Goal: Task Accomplishment & Management: Use online tool/utility

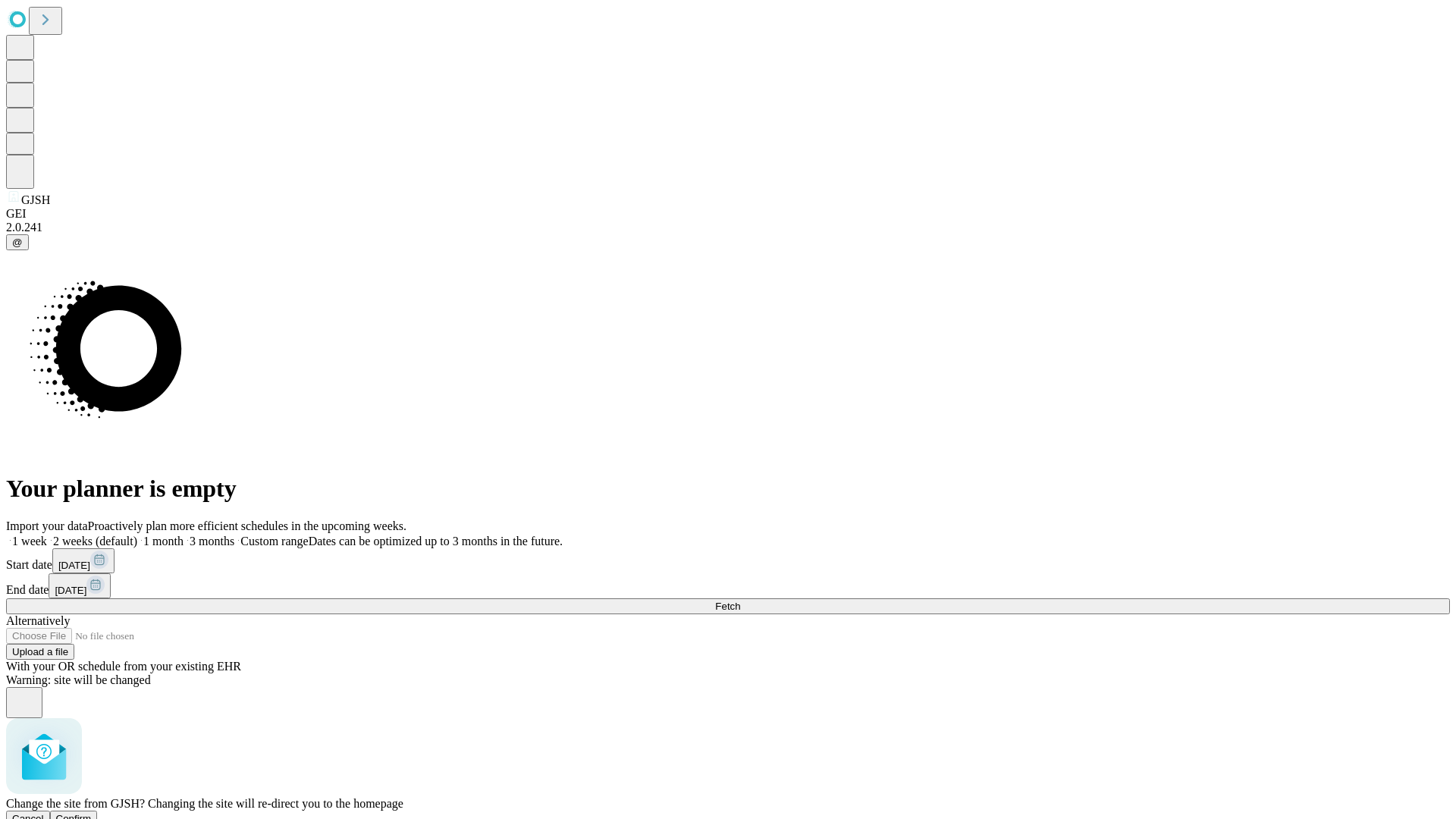
click at [91, 813] on span "Confirm" at bounding box center [74, 818] width 36 height 11
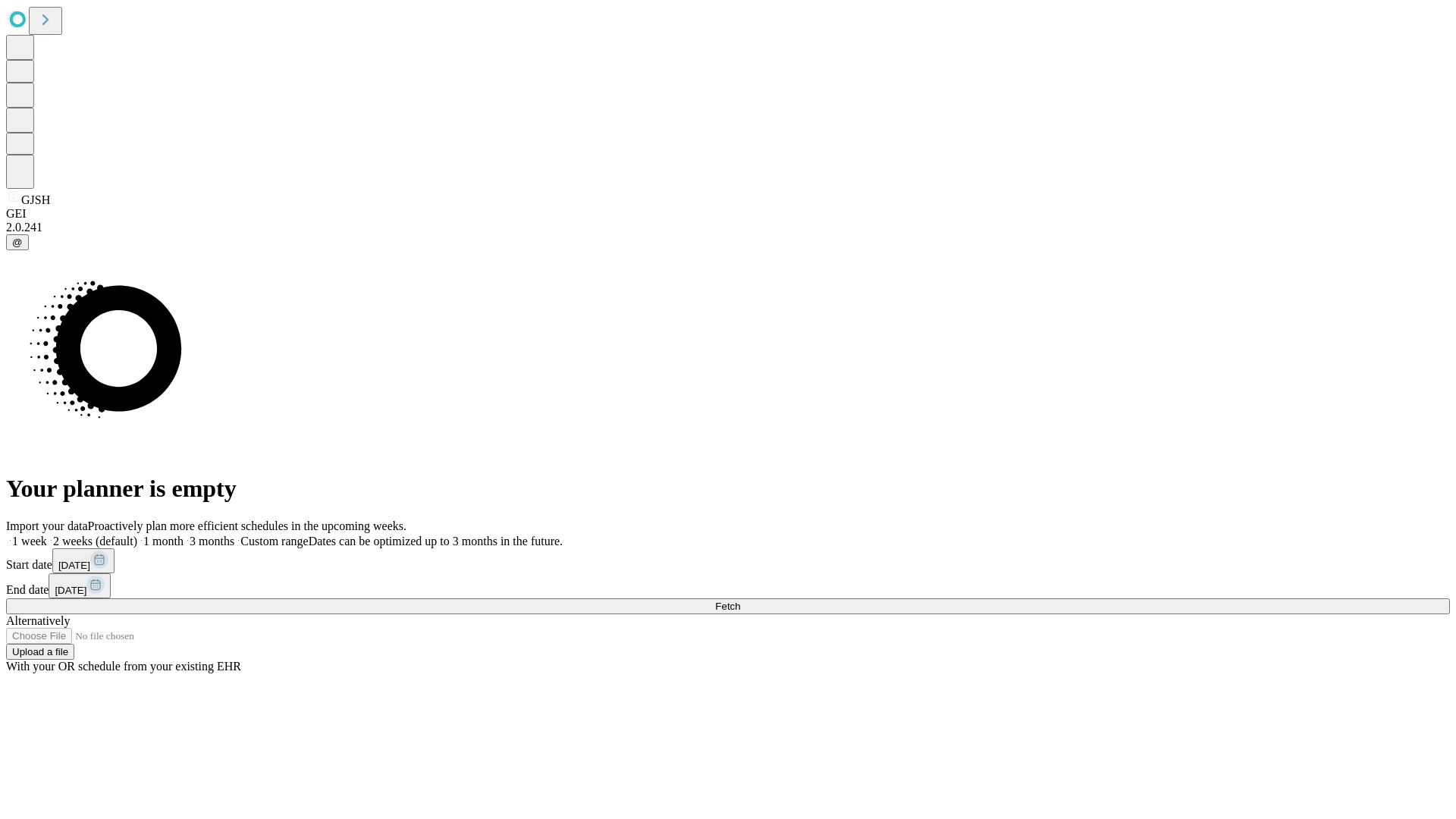
click at [184, 535] on label "1 month" at bounding box center [160, 541] width 46 height 13
click at [740, 600] on span "Fetch" at bounding box center [728, 606] width 25 height 11
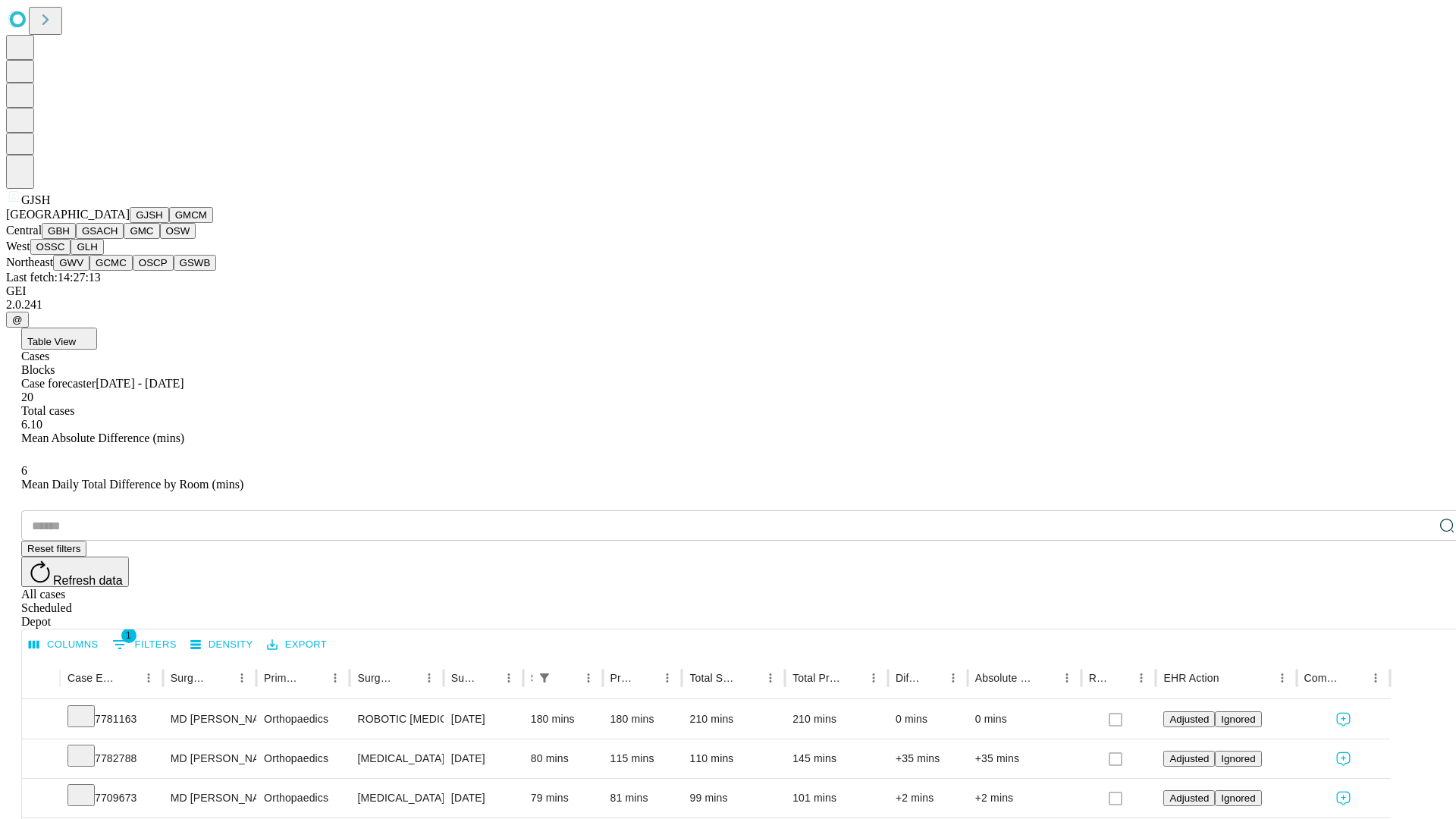
click at [169, 223] on button "GMCM" at bounding box center [191, 215] width 44 height 16
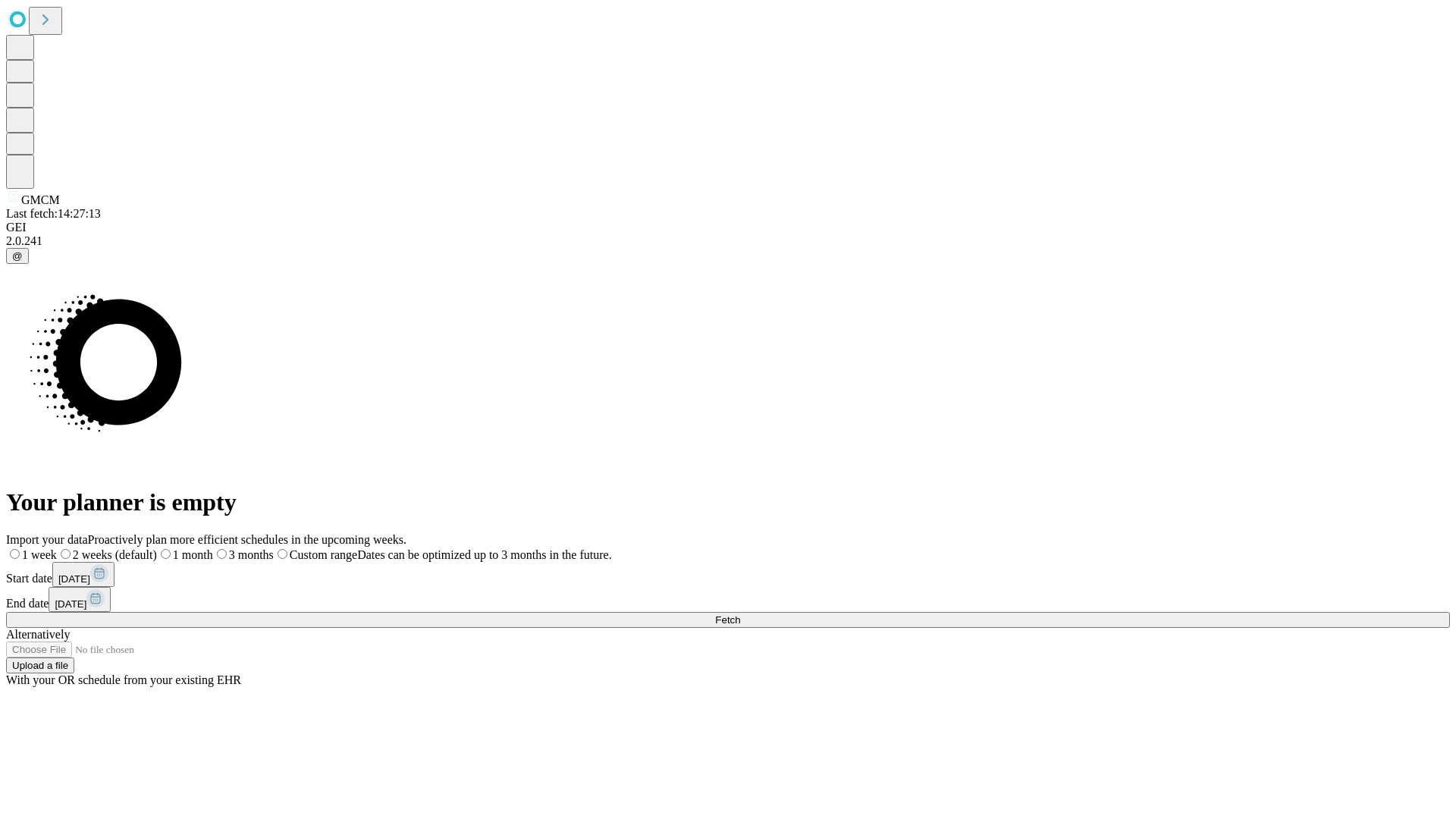
click at [213, 548] on label "1 month" at bounding box center [185, 554] width 56 height 13
click at [740, 614] on span "Fetch" at bounding box center [728, 620] width 25 height 11
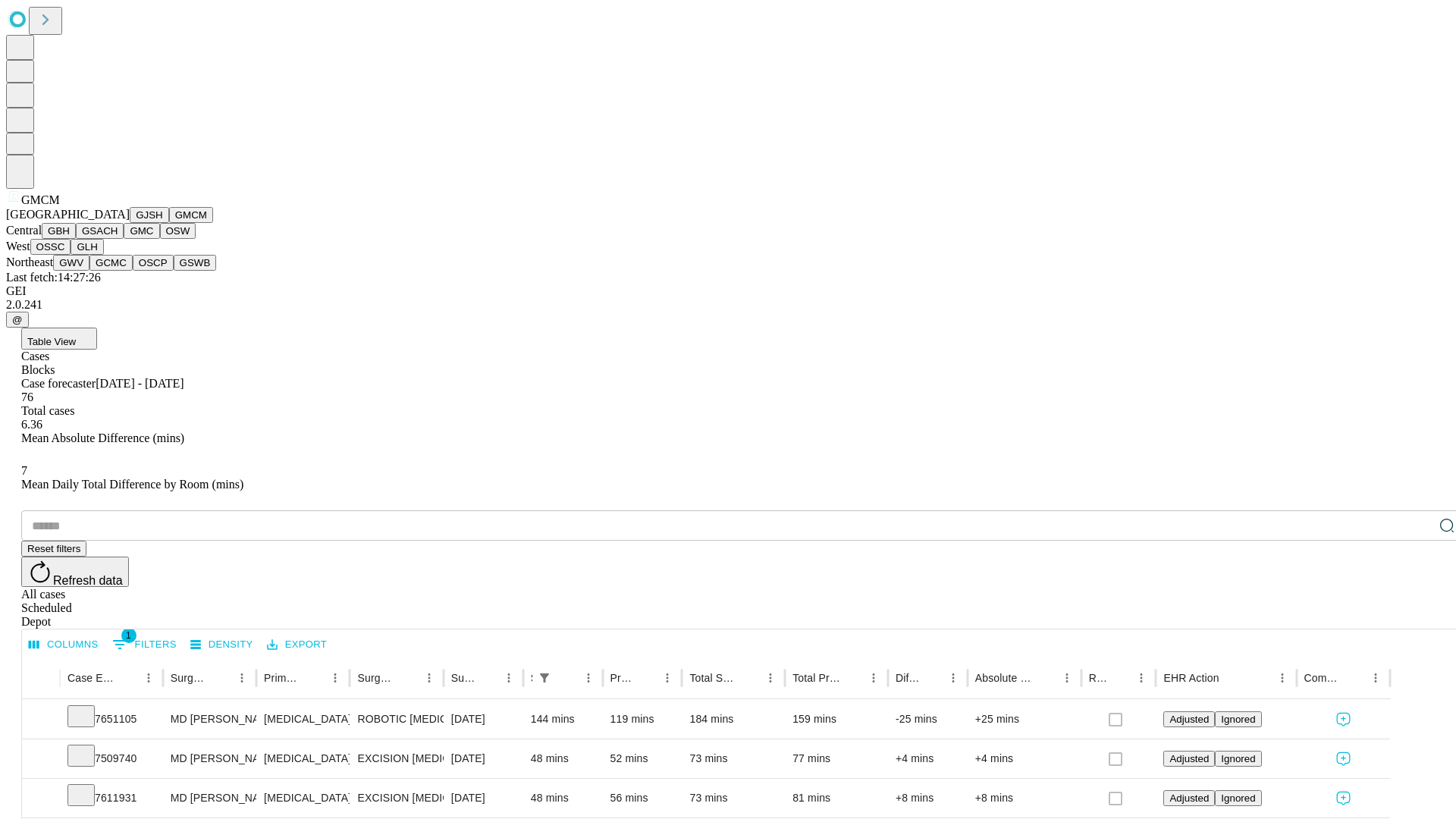
click at [76, 239] on button "GBH" at bounding box center [59, 231] width 34 height 16
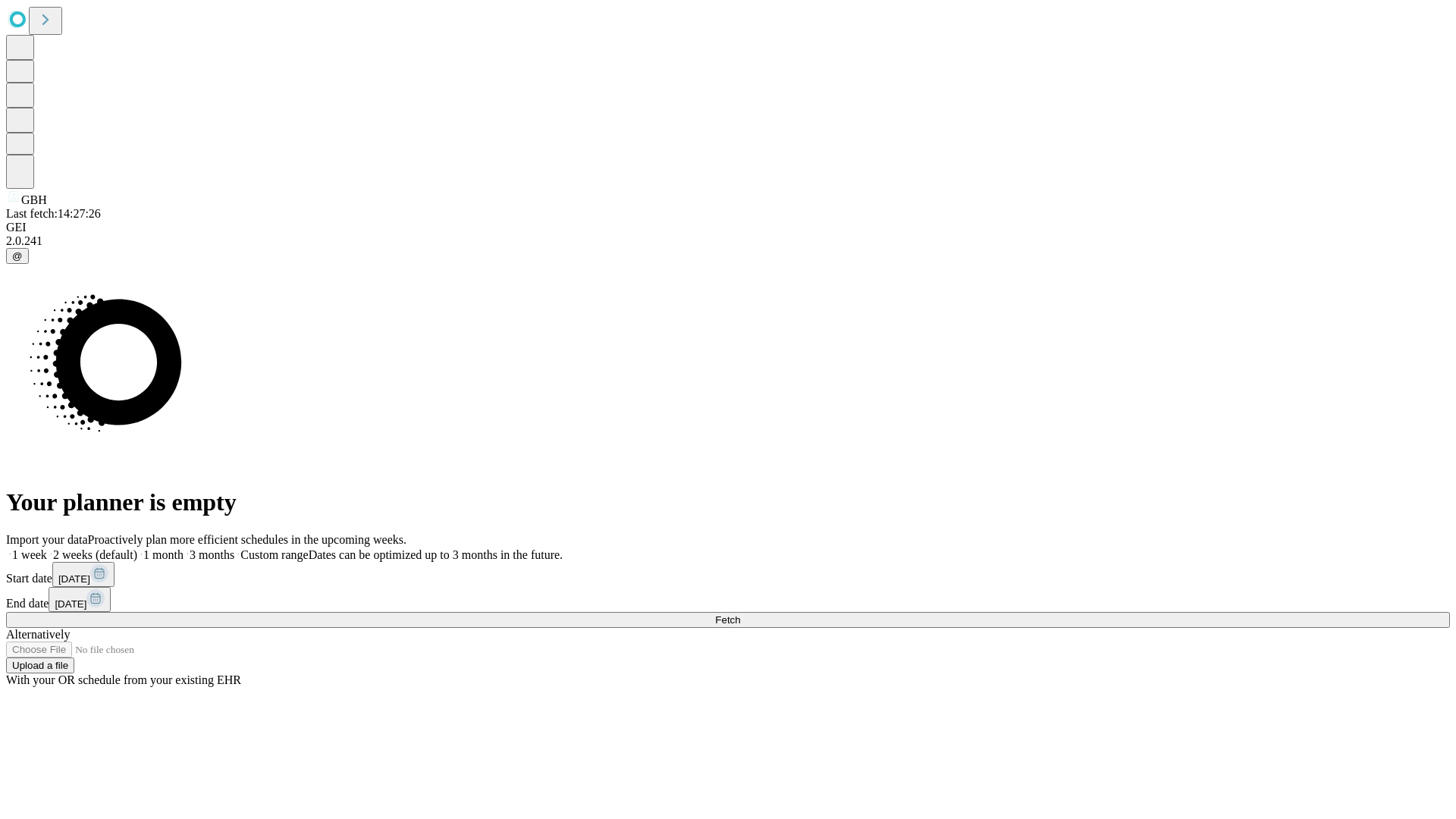
click at [184, 548] on label "1 month" at bounding box center [160, 554] width 46 height 13
click at [740, 614] on span "Fetch" at bounding box center [728, 620] width 25 height 11
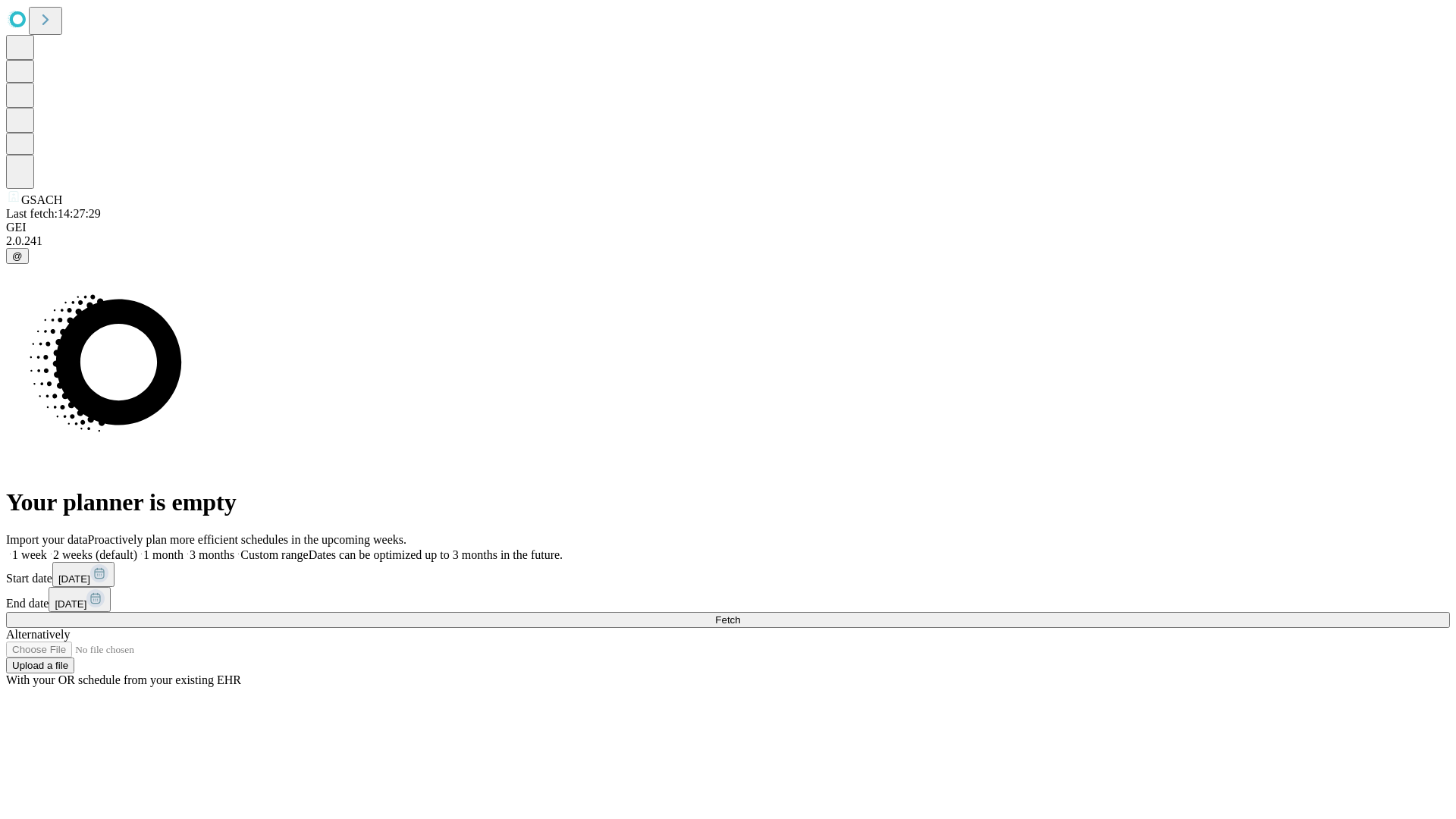
click at [740, 614] on span "Fetch" at bounding box center [728, 620] width 25 height 11
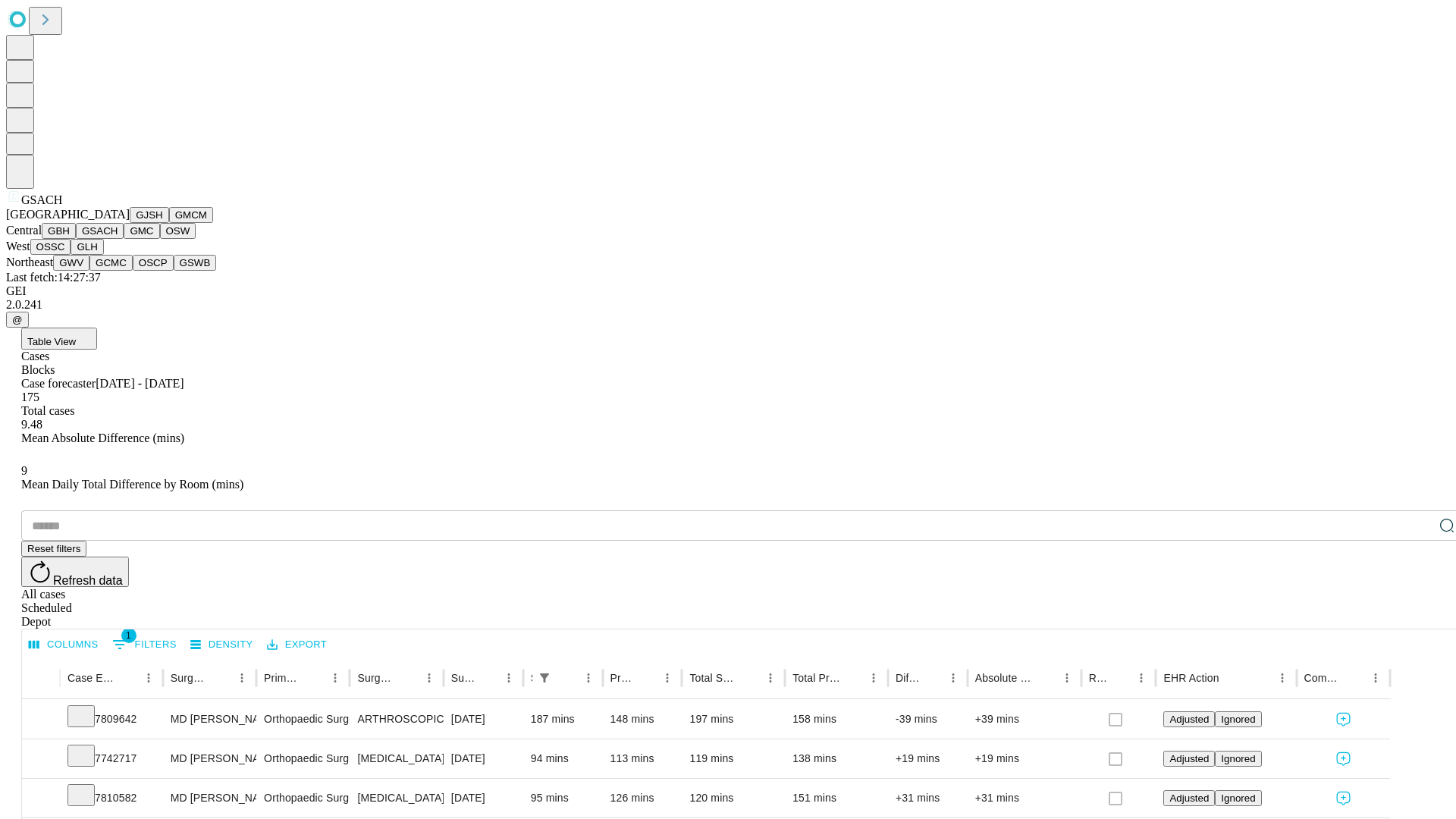
click at [124, 239] on button "GMC" at bounding box center [142, 231] width 36 height 16
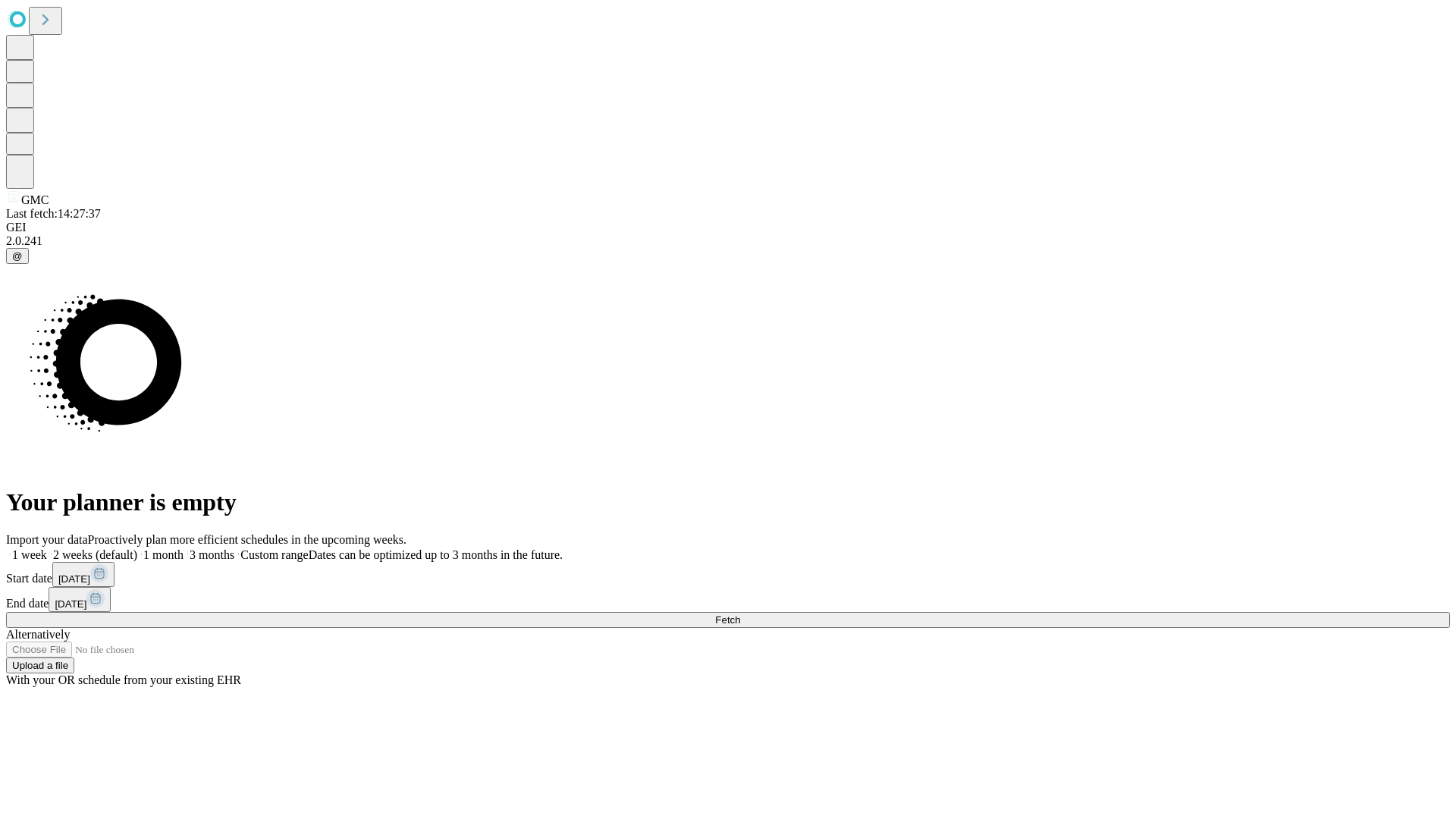
click at [184, 548] on label "1 month" at bounding box center [160, 554] width 46 height 13
click at [740, 614] on span "Fetch" at bounding box center [728, 620] width 25 height 11
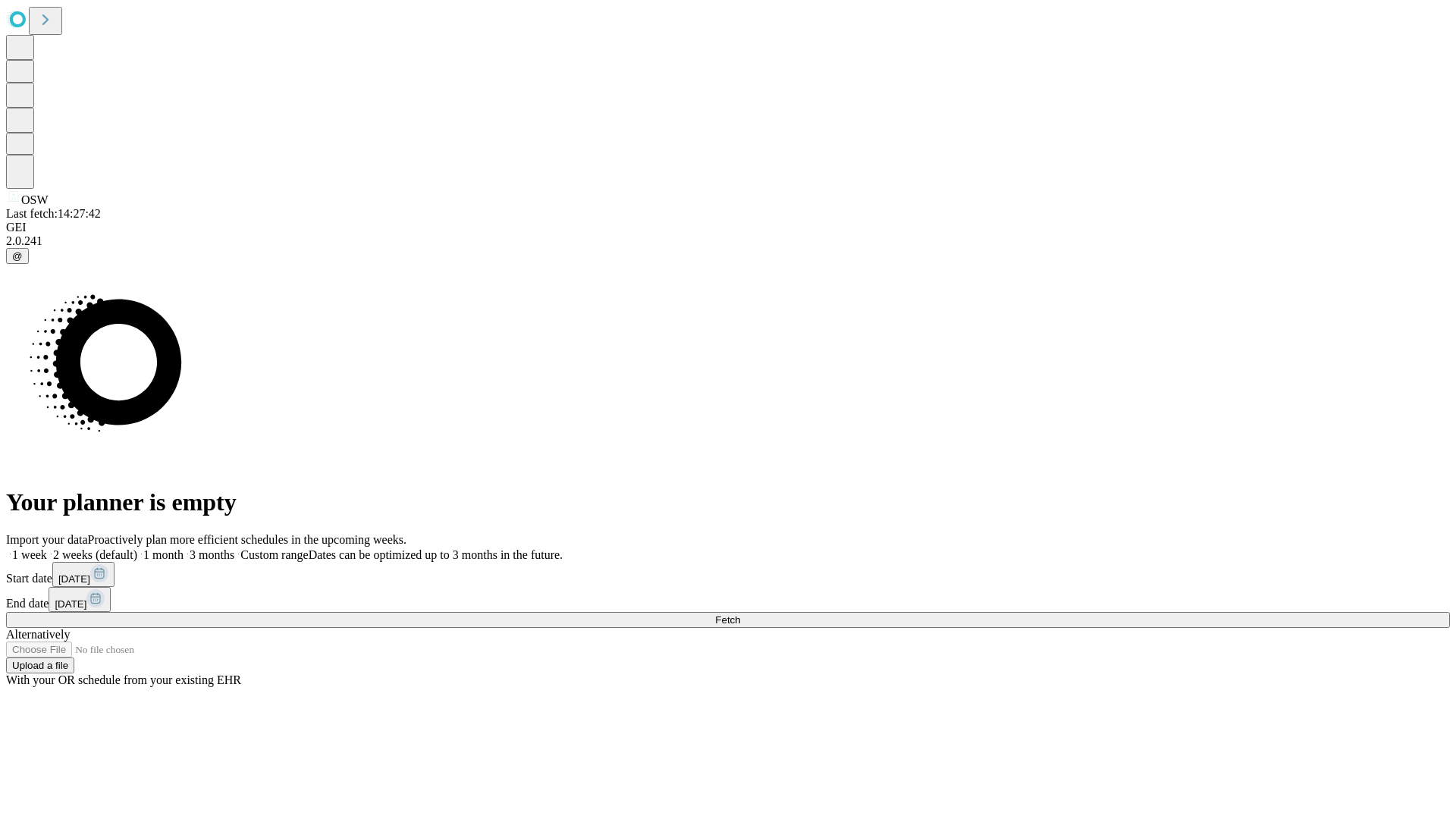
click at [740, 614] on span "Fetch" at bounding box center [728, 620] width 25 height 11
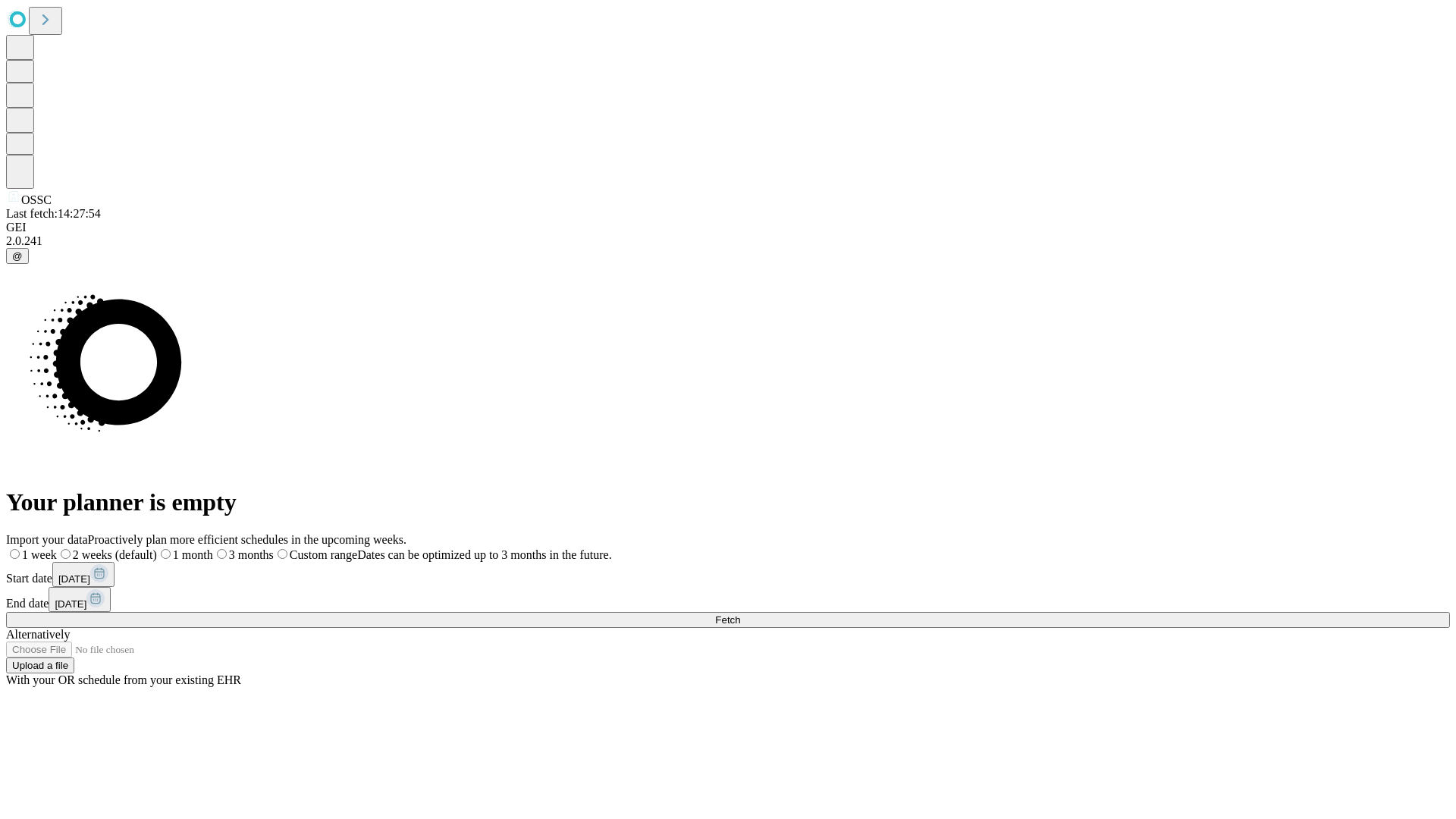
click at [213, 548] on label "1 month" at bounding box center [185, 554] width 56 height 13
click at [740, 614] on span "Fetch" at bounding box center [728, 620] width 25 height 11
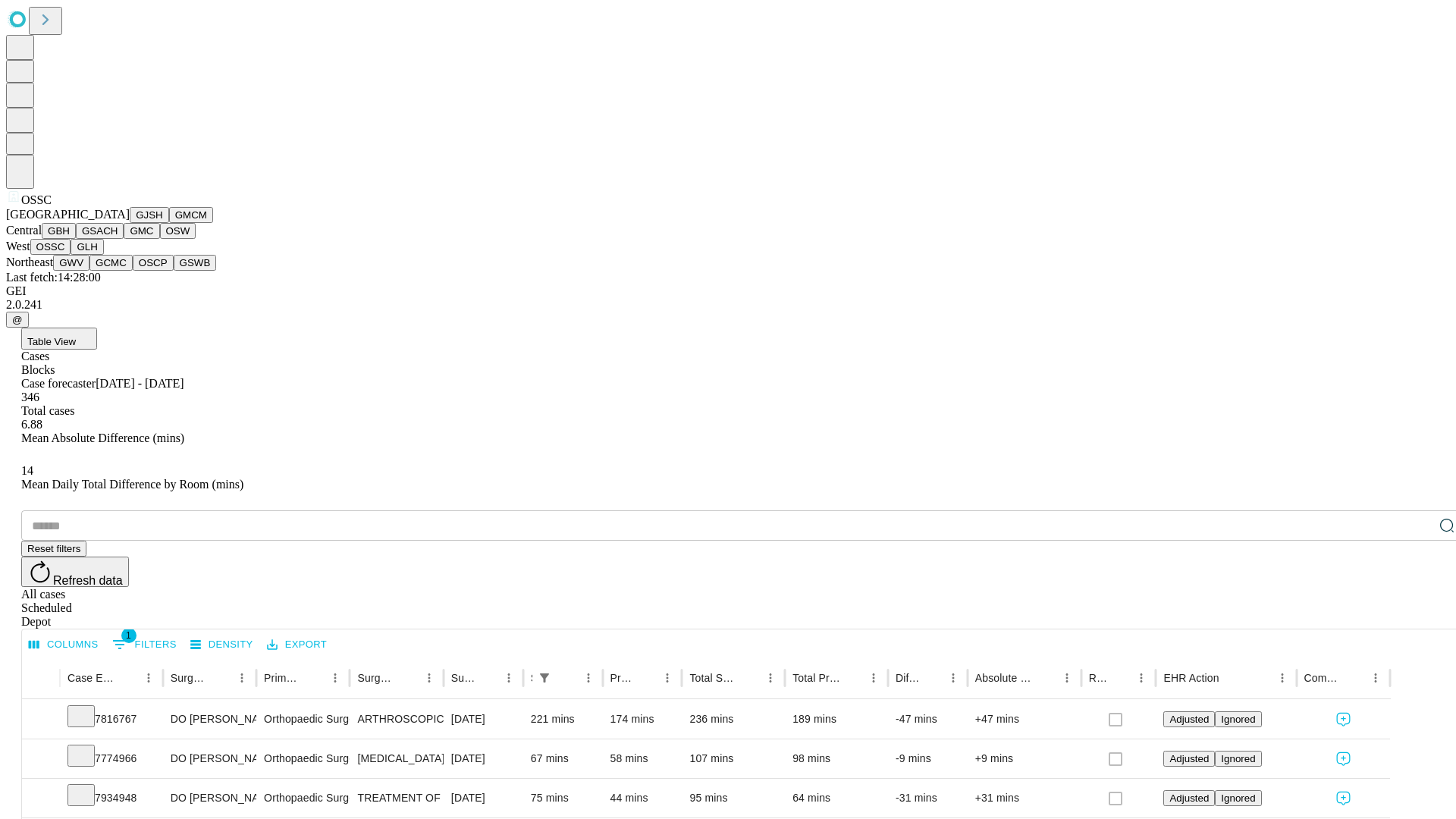
click at [103, 255] on button "GLH" at bounding box center [87, 247] width 32 height 16
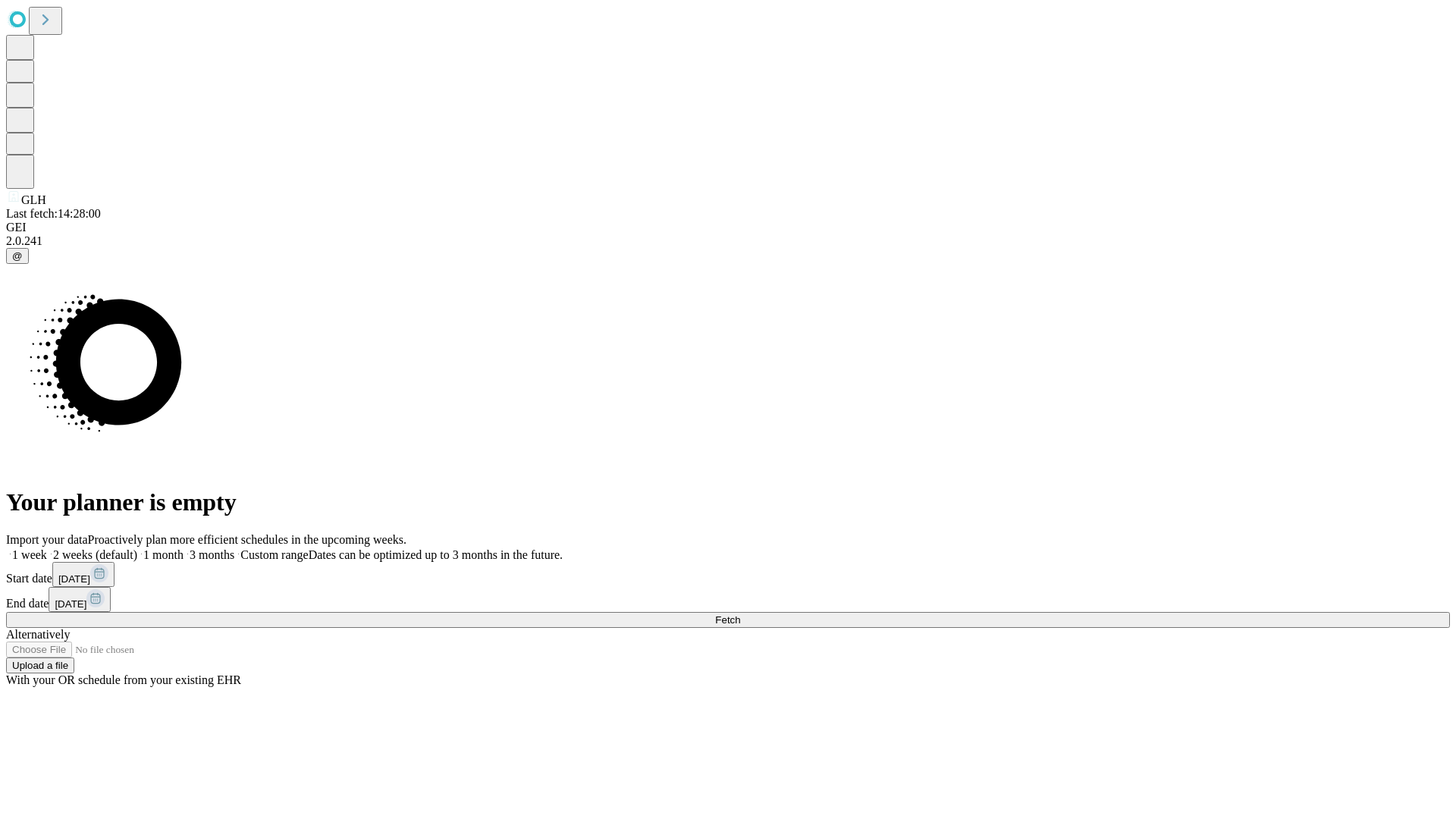
click at [184, 548] on label "1 month" at bounding box center [160, 554] width 46 height 13
click at [740, 614] on span "Fetch" at bounding box center [728, 620] width 25 height 11
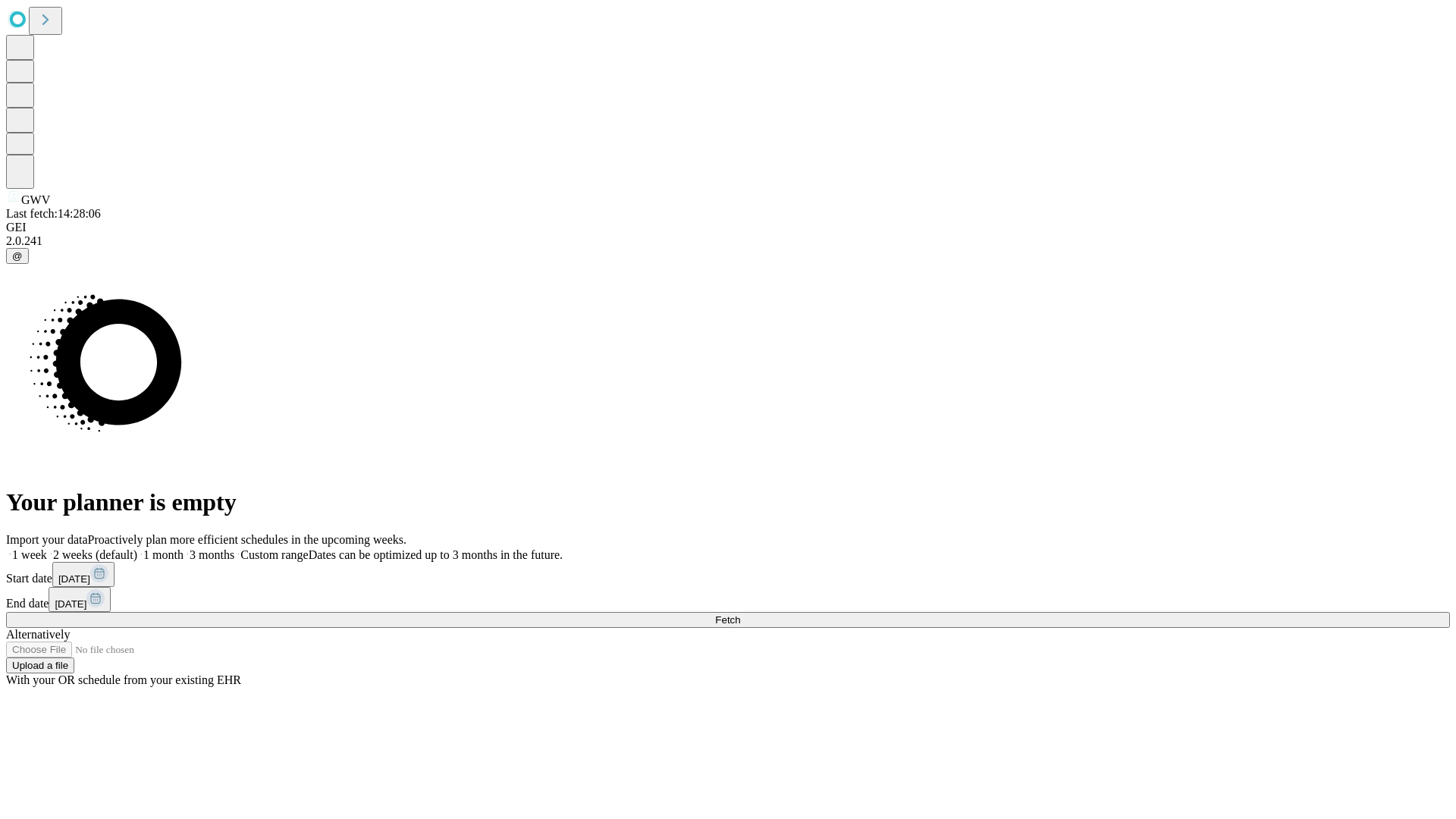
click at [740, 614] on span "Fetch" at bounding box center [728, 620] width 25 height 11
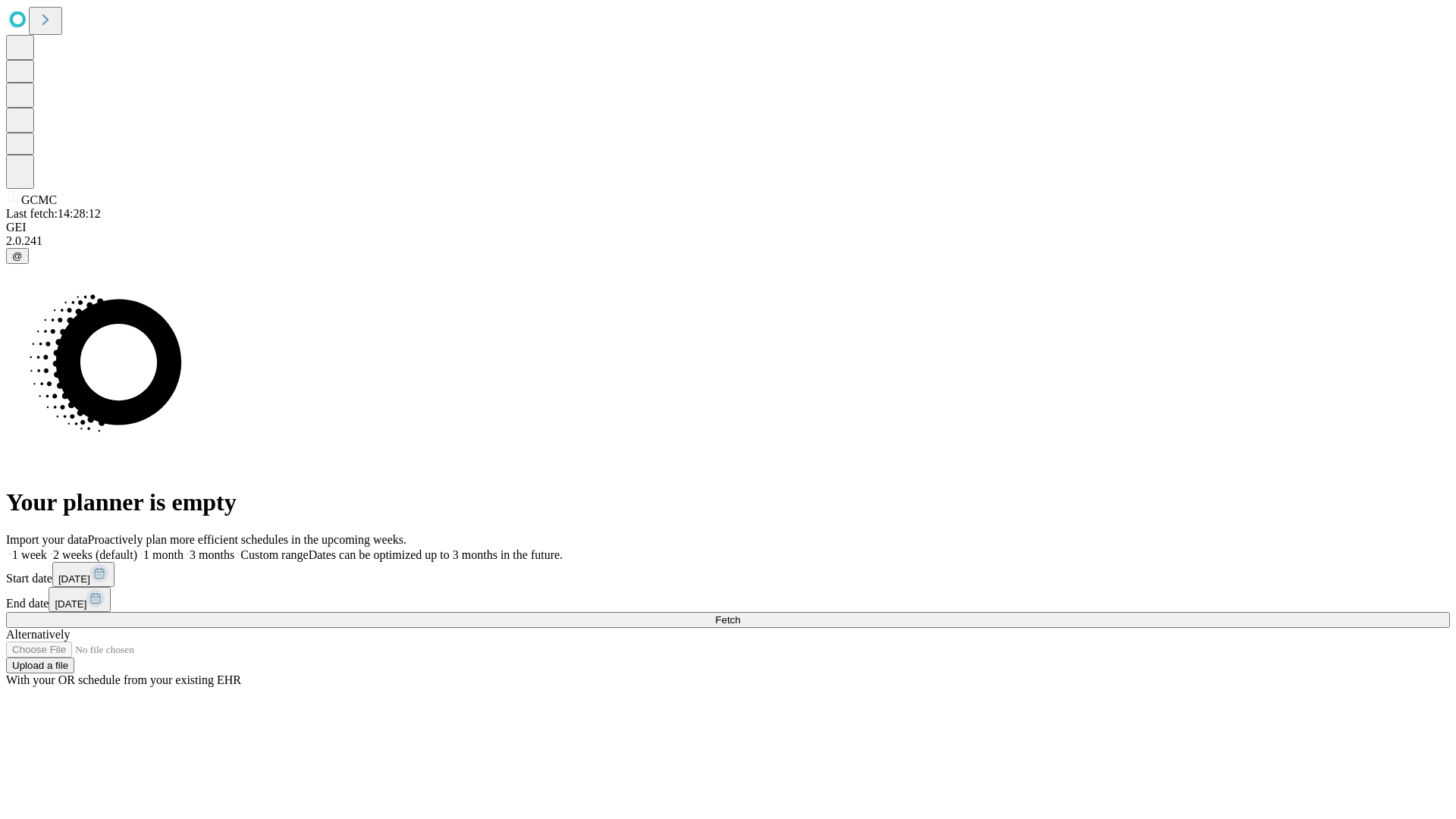
click at [184, 548] on label "1 month" at bounding box center [160, 554] width 46 height 13
click at [740, 614] on span "Fetch" at bounding box center [728, 620] width 25 height 11
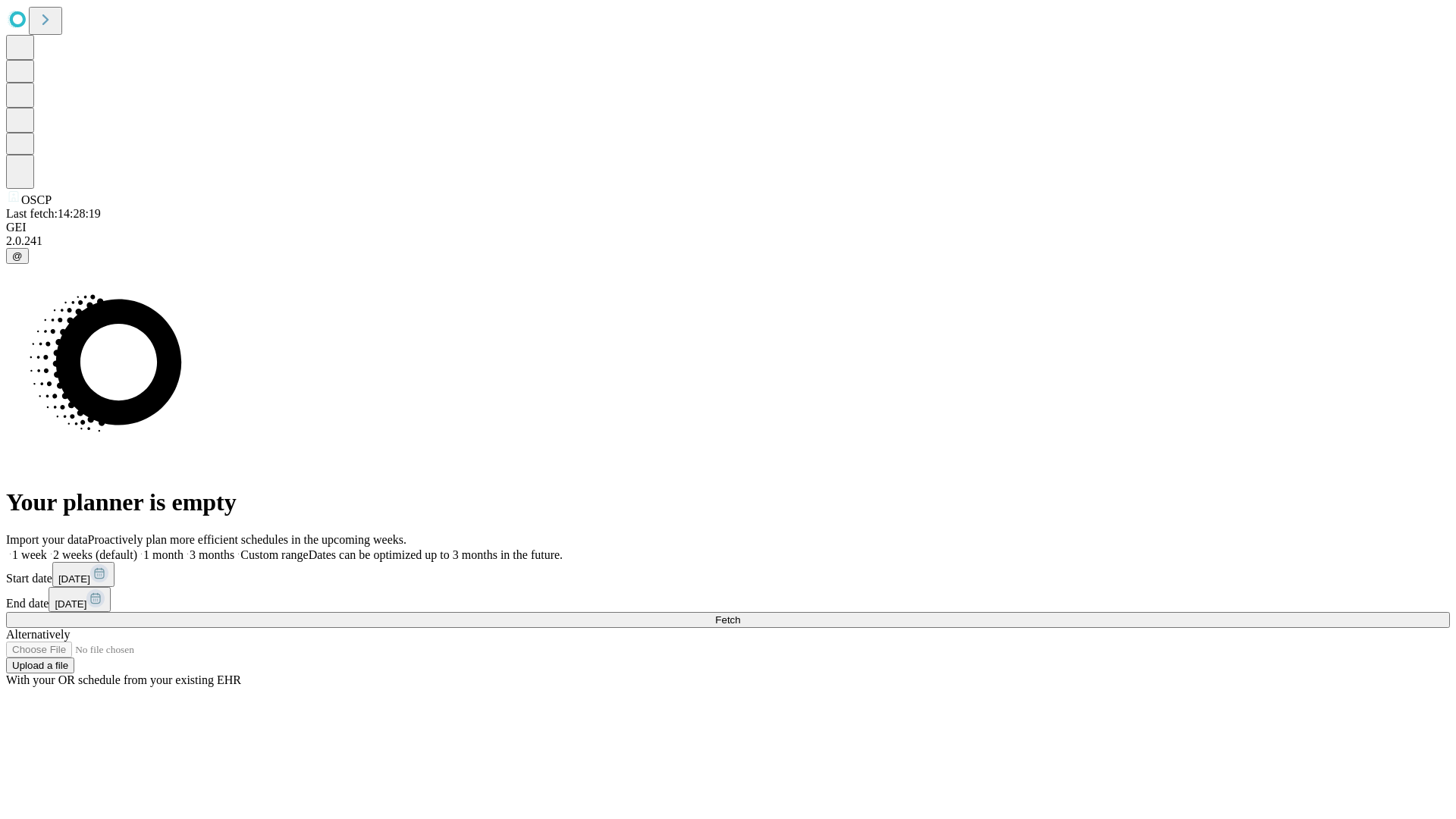
click at [740, 614] on span "Fetch" at bounding box center [728, 620] width 25 height 11
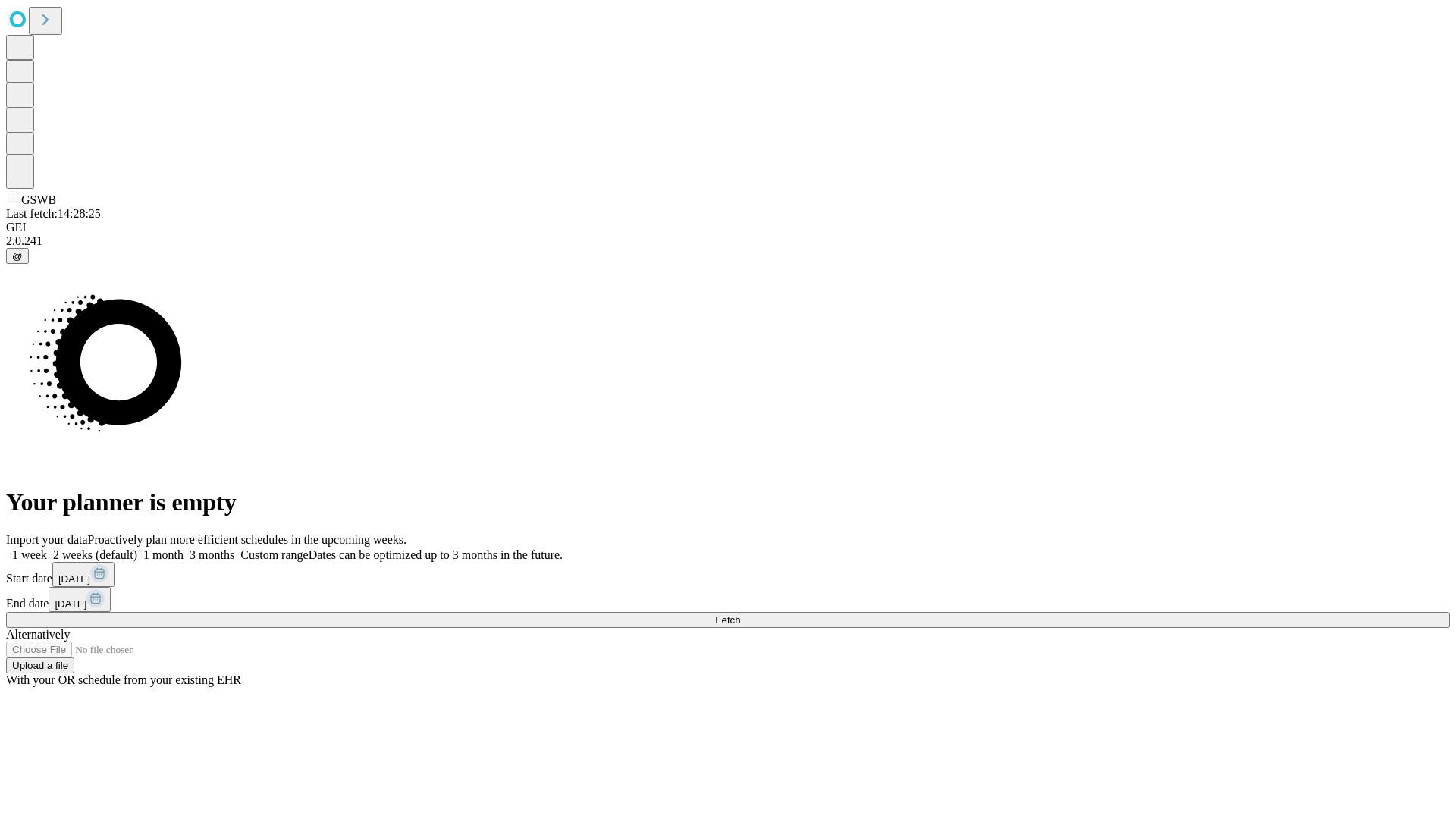
click at [184, 548] on label "1 month" at bounding box center [160, 554] width 46 height 13
click at [740, 614] on span "Fetch" at bounding box center [728, 620] width 25 height 11
